Goal: Task Accomplishment & Management: Use online tool/utility

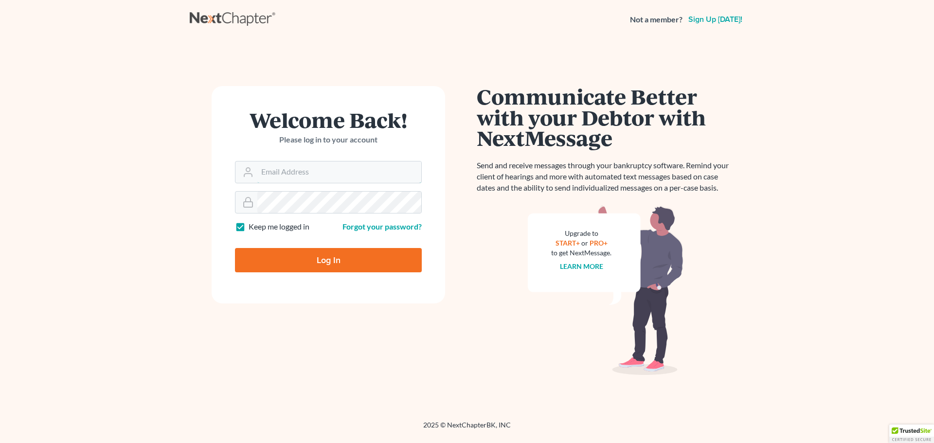
type input "[EMAIL_ADDRESS][DOMAIN_NAME]"
click at [295, 253] on input "Log In" at bounding box center [328, 260] width 187 height 24
type input "Thinking..."
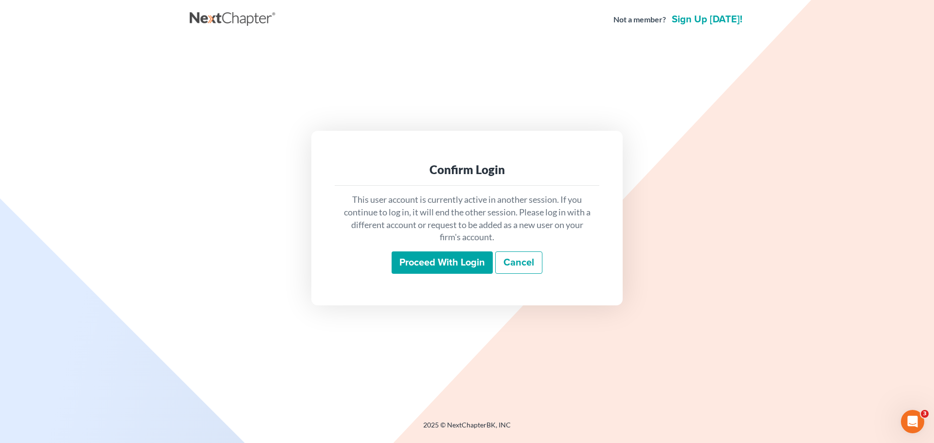
click at [456, 258] on input "Proceed with login" at bounding box center [442, 262] width 101 height 22
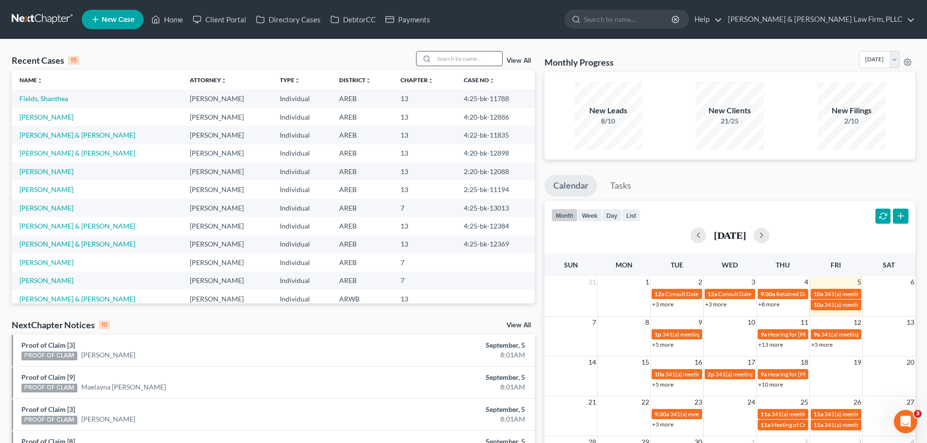
click at [455, 57] on input "search" at bounding box center [468, 59] width 68 height 14
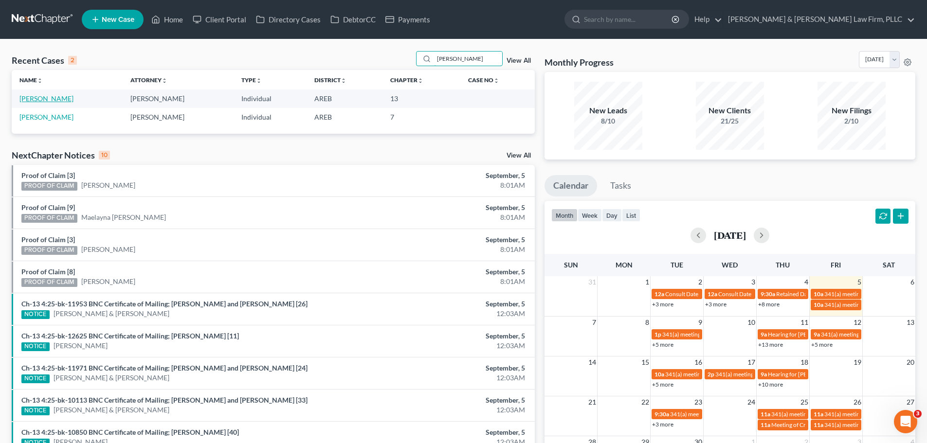
type input "[PERSON_NAME]"
click at [62, 98] on link "[PERSON_NAME]" at bounding box center [46, 98] width 54 height 8
select select "4"
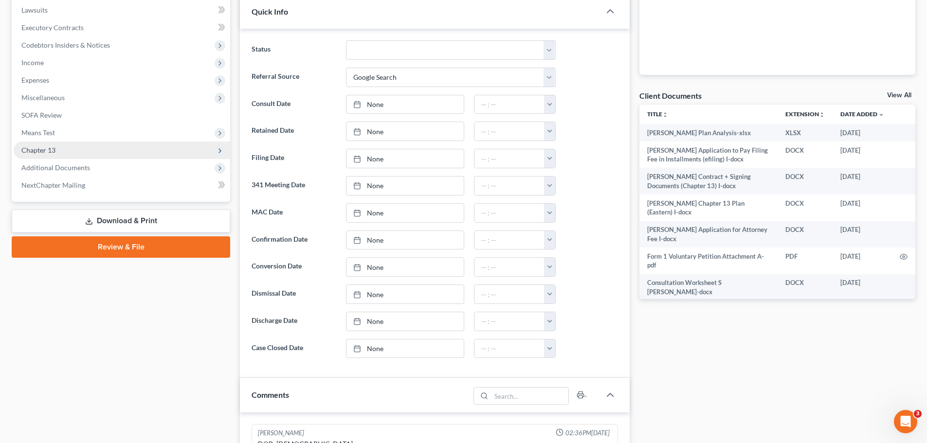
scroll to position [292, 0]
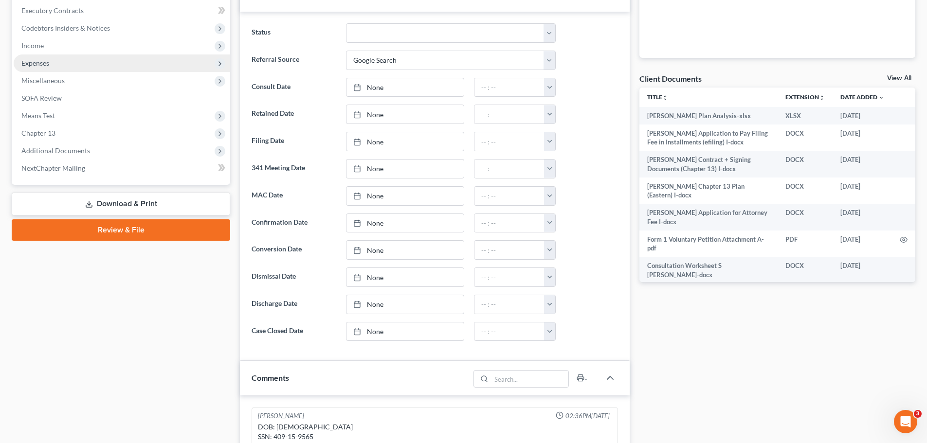
drag, startPoint x: 121, startPoint y: 204, endPoint x: 133, endPoint y: 202, distance: 12.7
click at [121, 204] on link "Download & Print" at bounding box center [121, 204] width 218 height 23
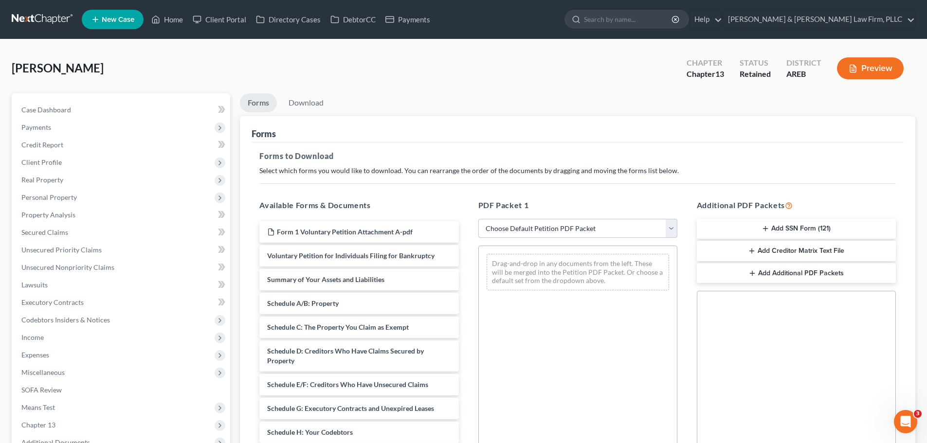
click at [584, 233] on select "Choose Default Petition PDF Packet Complete Bankruptcy Petition (all forms and …" at bounding box center [577, 228] width 199 height 19
select select "0"
click at [478, 219] on select "Choose Default Petition PDF Packet Complete Bankruptcy Petition (all forms and …" at bounding box center [577, 228] width 199 height 19
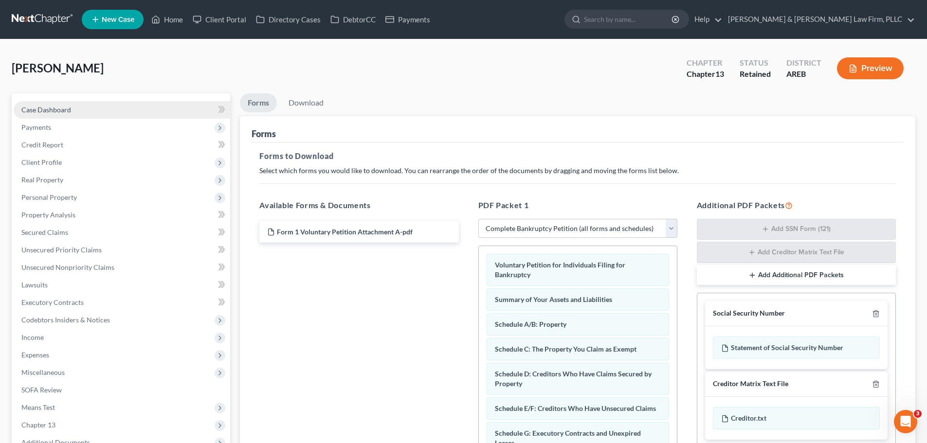
click at [78, 107] on link "Case Dashboard" at bounding box center [122, 110] width 216 height 18
select select "4"
